Goal: Task Accomplishment & Management: Complete application form

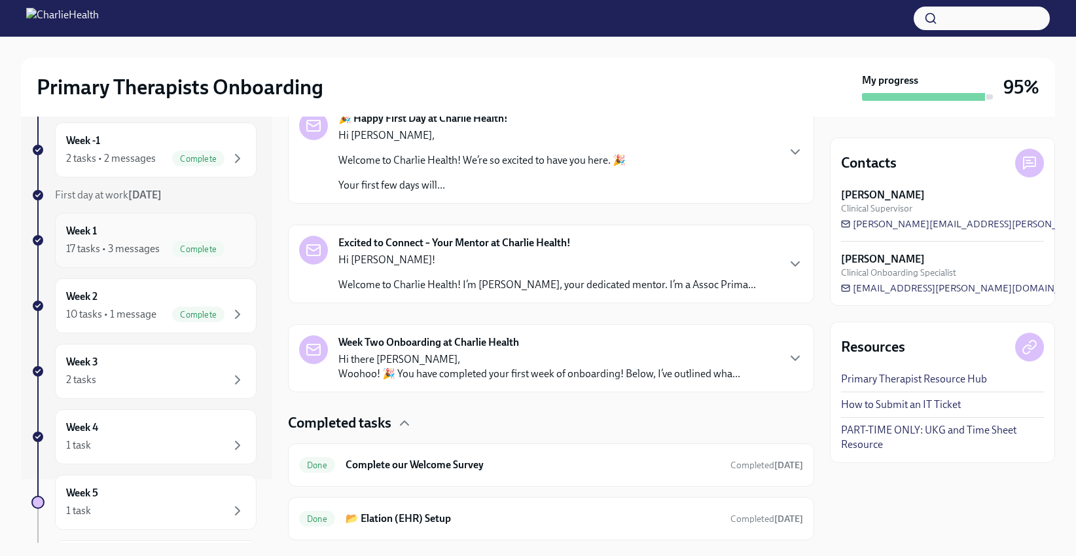
scroll to position [206, 0]
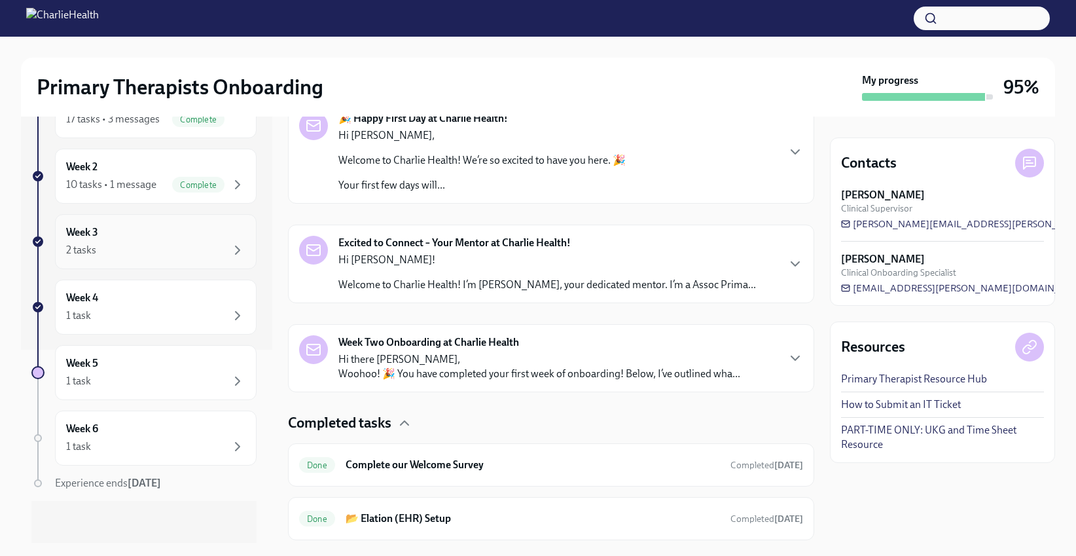
click at [141, 234] on div "Week 3 2 tasks" at bounding box center [155, 241] width 179 height 33
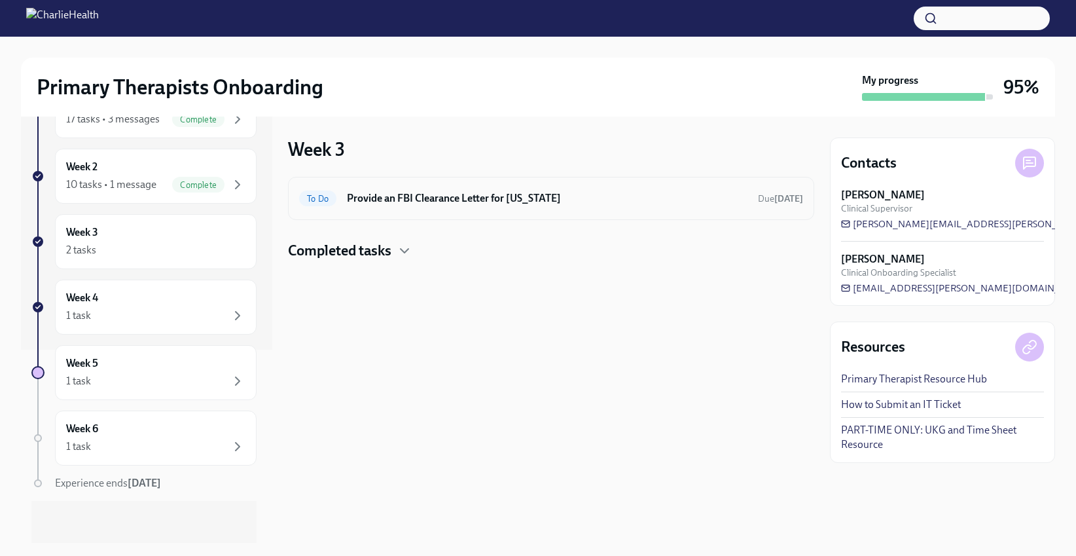
click at [759, 189] on div "To Do Provide an FBI Clearance Letter for [US_STATE] Due [DATE]" at bounding box center [551, 198] width 504 height 21
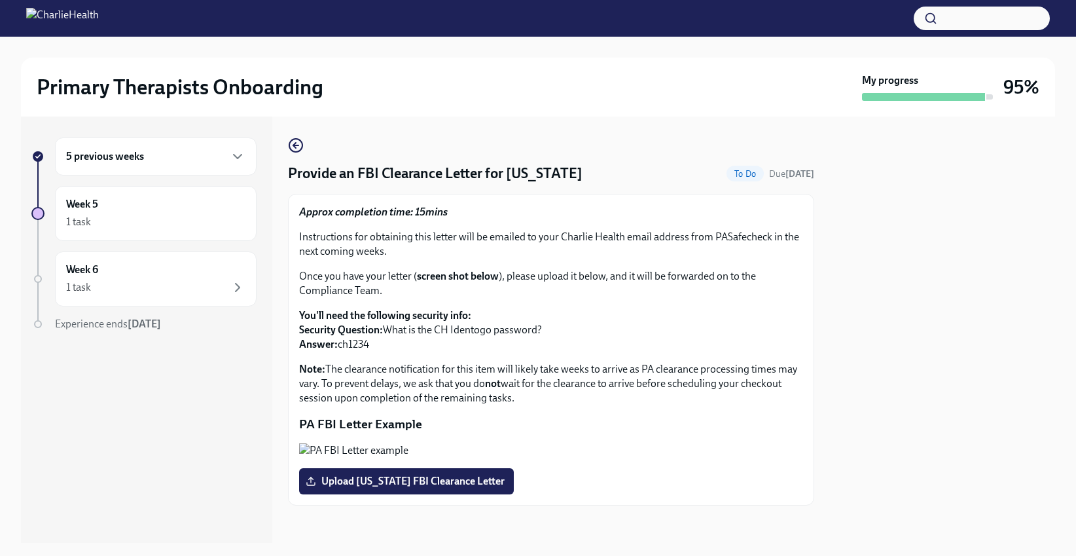
click at [352, 344] on p "You'll need the following security info: Security Question: What is the CH Iden…" at bounding box center [551, 329] width 504 height 43
click at [352, 342] on p "You'll need the following security info: Security Question: What is the CH Iden…" at bounding box center [551, 329] width 504 height 43
copy p "ch1234"
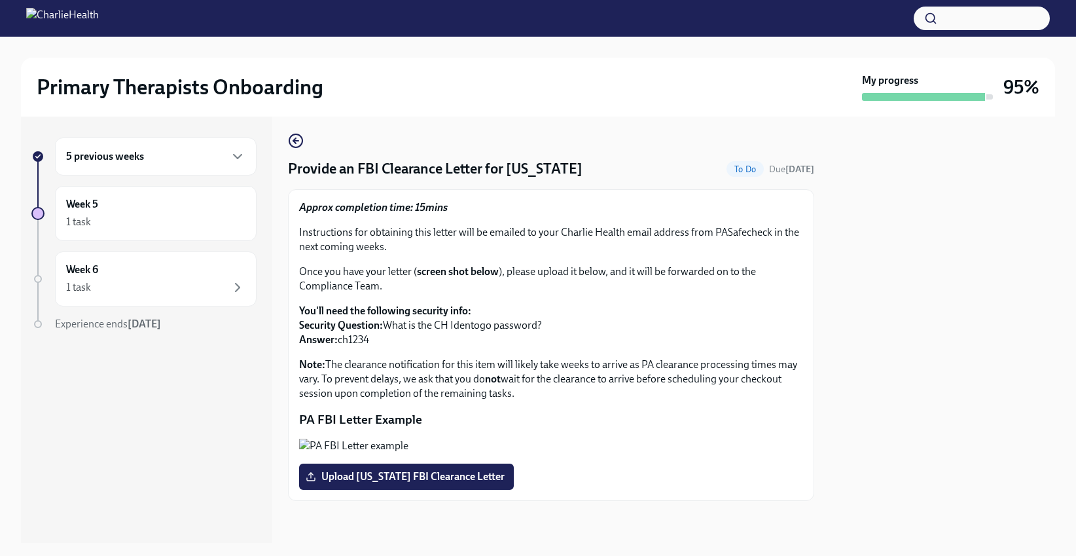
scroll to position [154, 0]
click at [423, 484] on label "Upload [US_STATE] FBI Clearance Letter" at bounding box center [406, 476] width 215 height 26
click at [0, 0] on input "Upload [US_STATE] FBI Clearance Letter" at bounding box center [0, 0] width 0 height 0
click at [399, 484] on label "Upload [US_STATE] FBI Clearance Letter" at bounding box center [406, 476] width 215 height 26
click at [0, 0] on input "Upload [US_STATE] FBI Clearance Letter" at bounding box center [0, 0] width 0 height 0
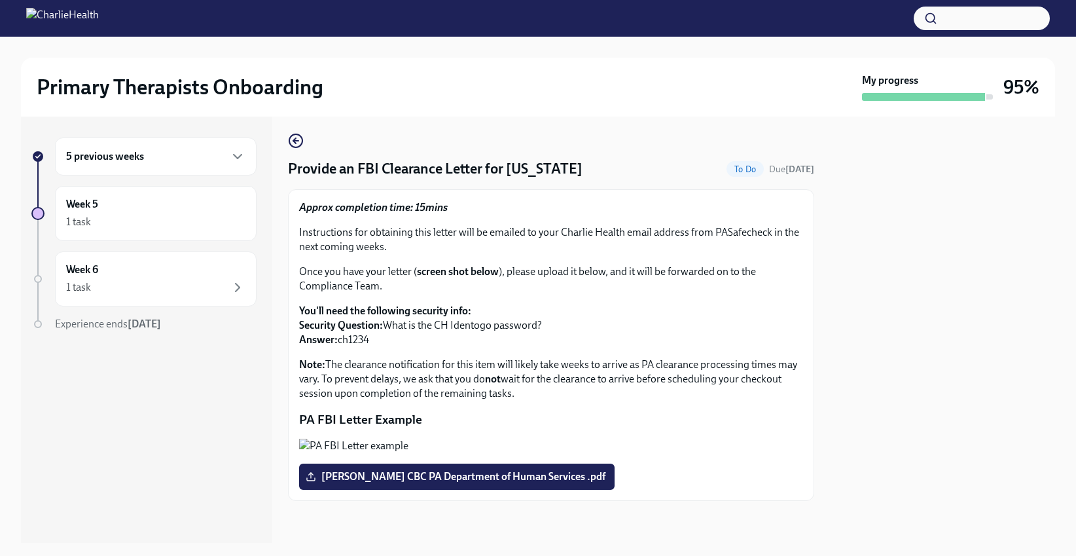
scroll to position [0, 0]
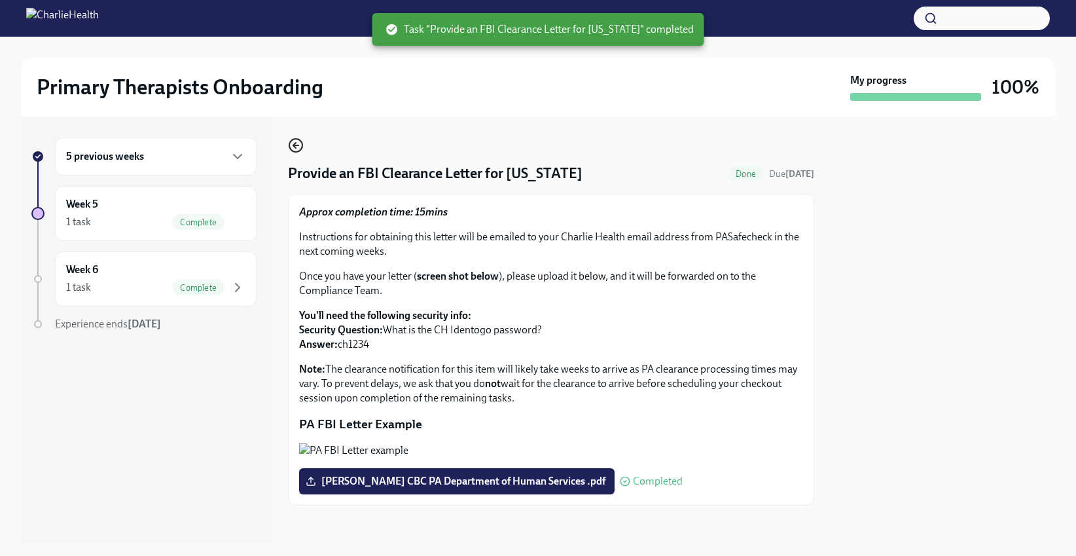
click at [296, 147] on icon "button" at bounding box center [294, 145] width 3 height 5
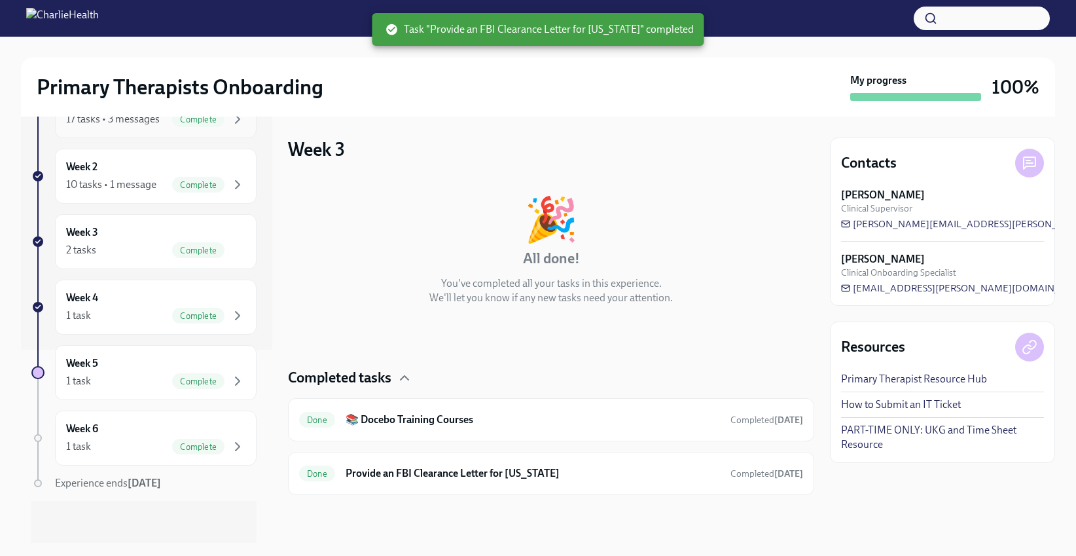
scroll to position [206, 0]
